Goal: Find specific page/section: Find specific page/section

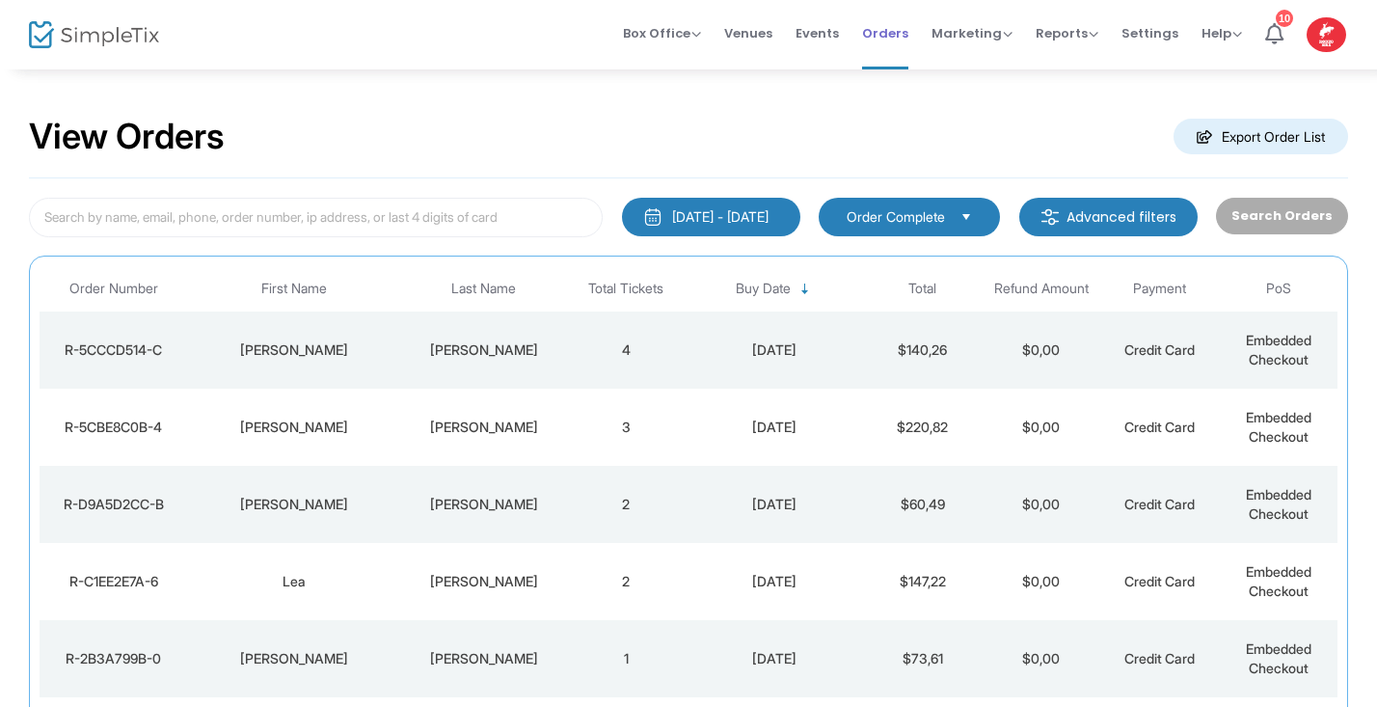
click at [890, 33] on span "Orders" at bounding box center [885, 33] width 46 height 49
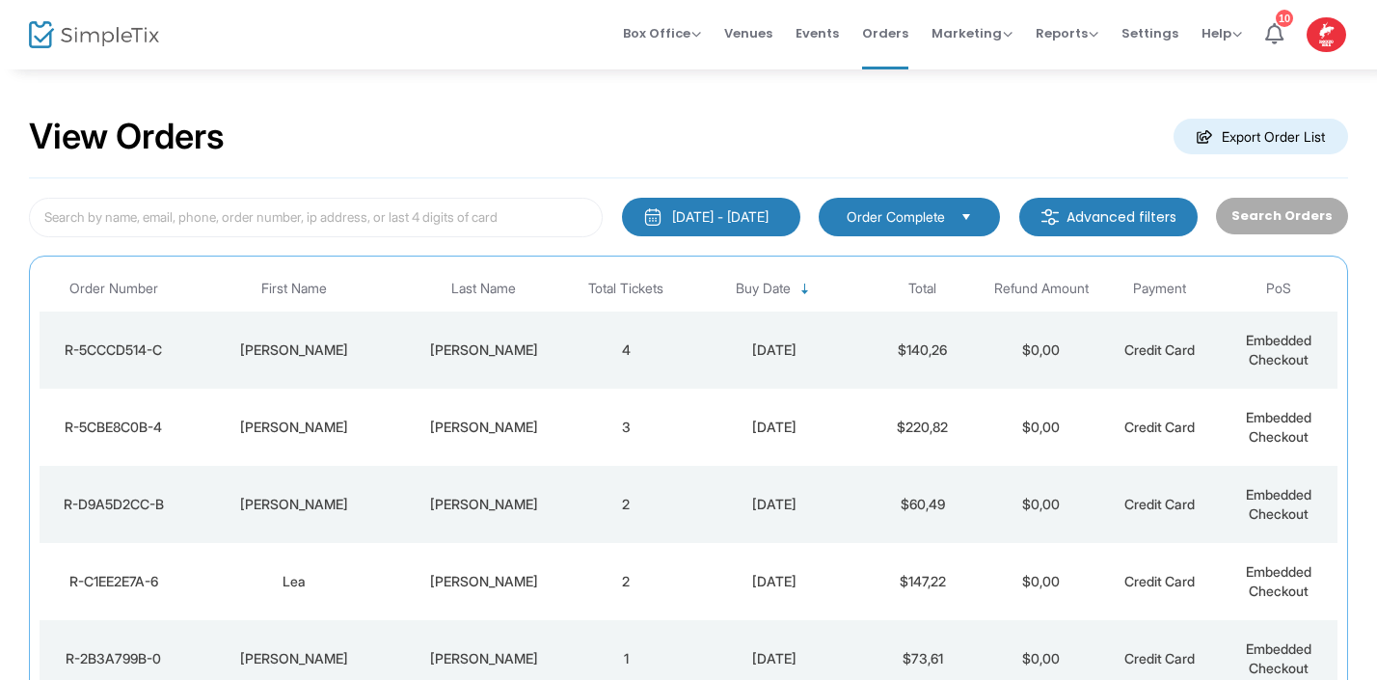
click at [97, 38] on img at bounding box center [94, 35] width 130 height 28
